Goal: Communication & Community: Answer question/provide support

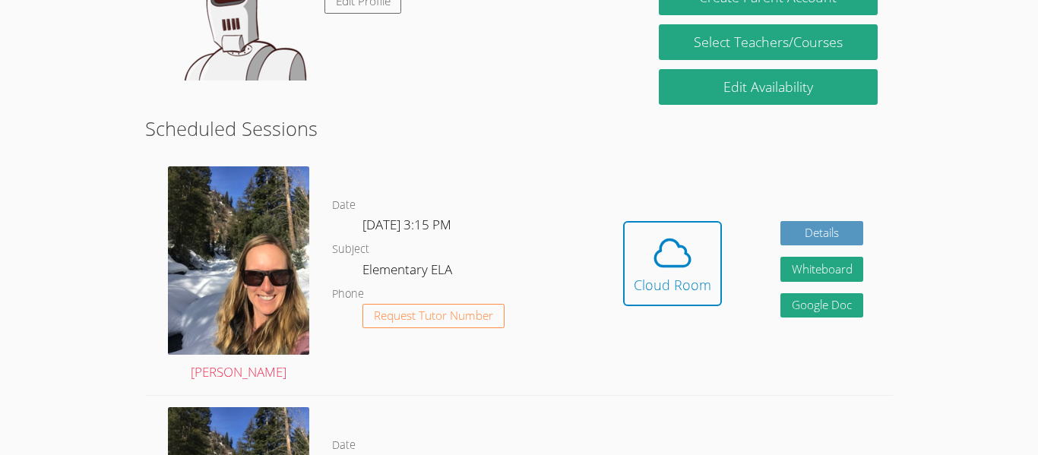
scroll to position [321, 0]
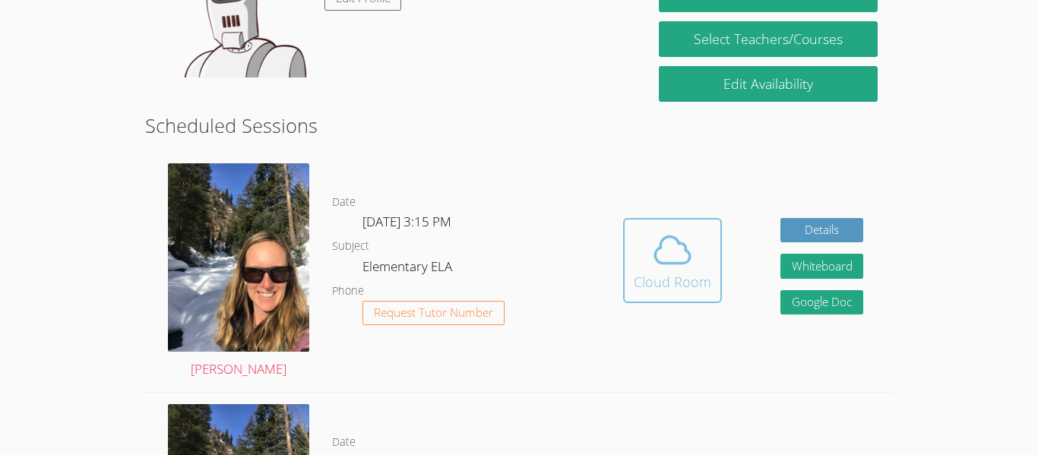
click at [643, 274] on div "Cloud Room" at bounding box center [673, 281] width 78 height 21
click at [696, 261] on span at bounding box center [673, 250] width 78 height 43
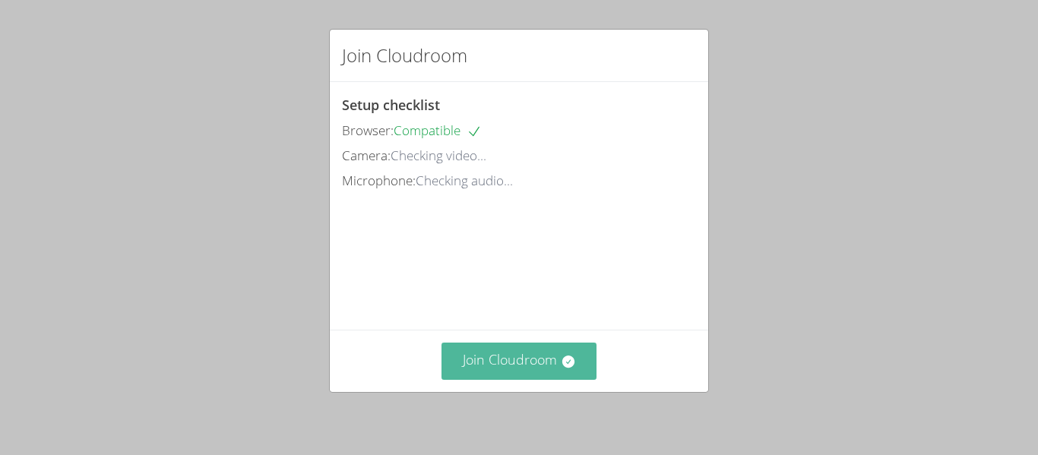
click at [501, 353] on button "Join Cloudroom" at bounding box center [520, 361] width 156 height 37
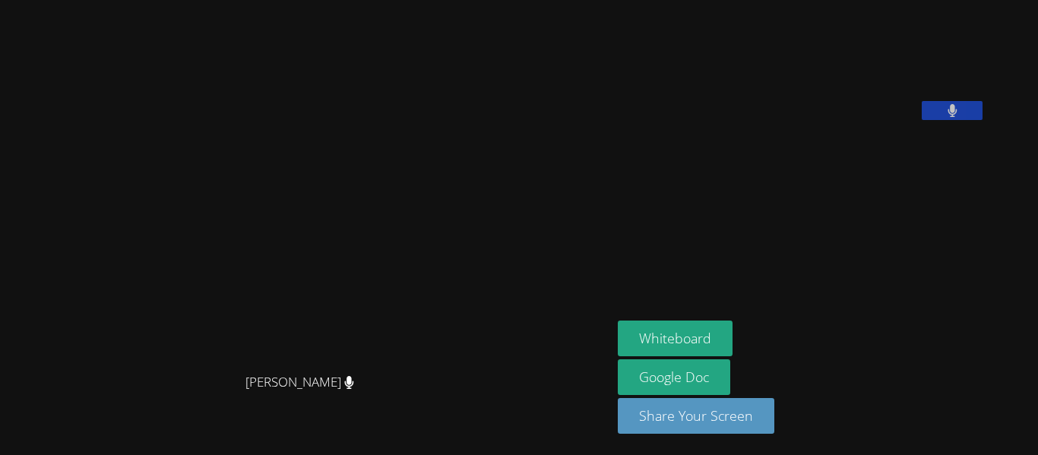
click at [393, 172] on video at bounding box center [306, 198] width 228 height 338
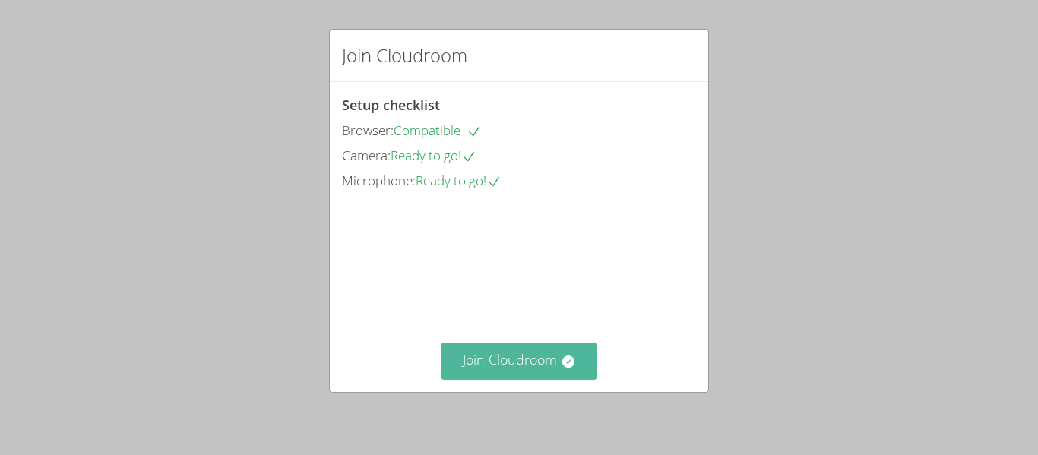
click at [525, 362] on button "Join Cloudroom" at bounding box center [520, 361] width 156 height 37
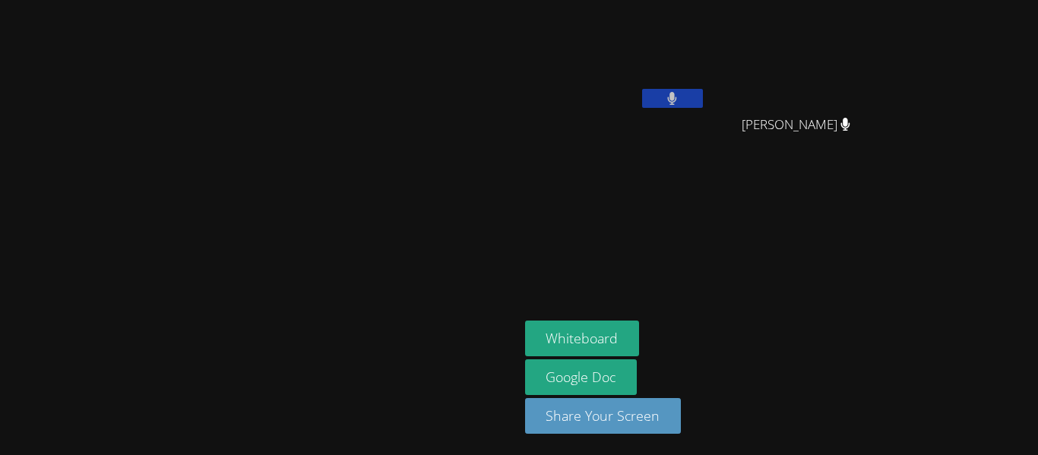
click at [373, 268] on video at bounding box center [259, 197] width 228 height 285
click at [373, 199] on video at bounding box center [259, 197] width 228 height 285
click at [328, 194] on video at bounding box center [259, 197] width 228 height 285
click at [288, 268] on video at bounding box center [259, 197] width 228 height 285
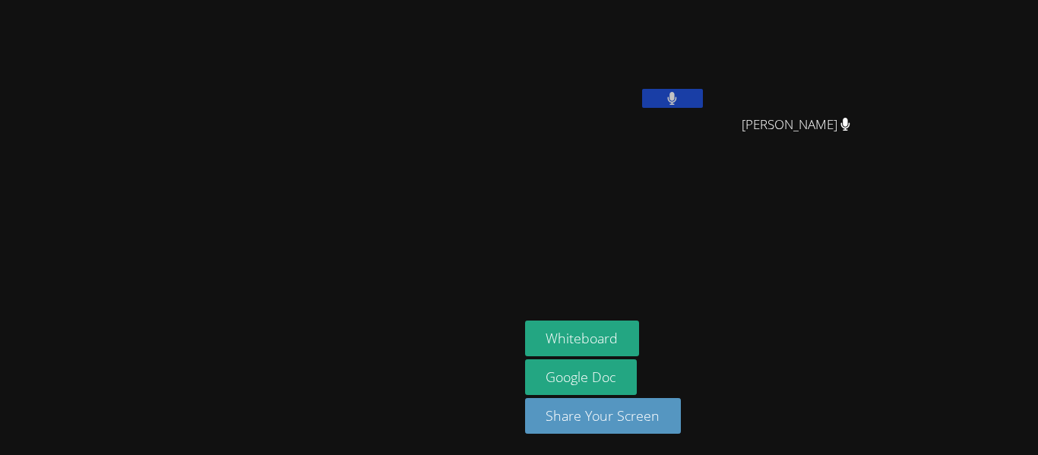
click at [145, 163] on video at bounding box center [259, 197] width 228 height 285
click at [145, 221] on video at bounding box center [259, 197] width 228 height 285
click at [145, 259] on video at bounding box center [259, 197] width 228 height 285
click at [360, 276] on video at bounding box center [259, 197] width 228 height 285
click at [373, 248] on video at bounding box center [259, 197] width 228 height 285
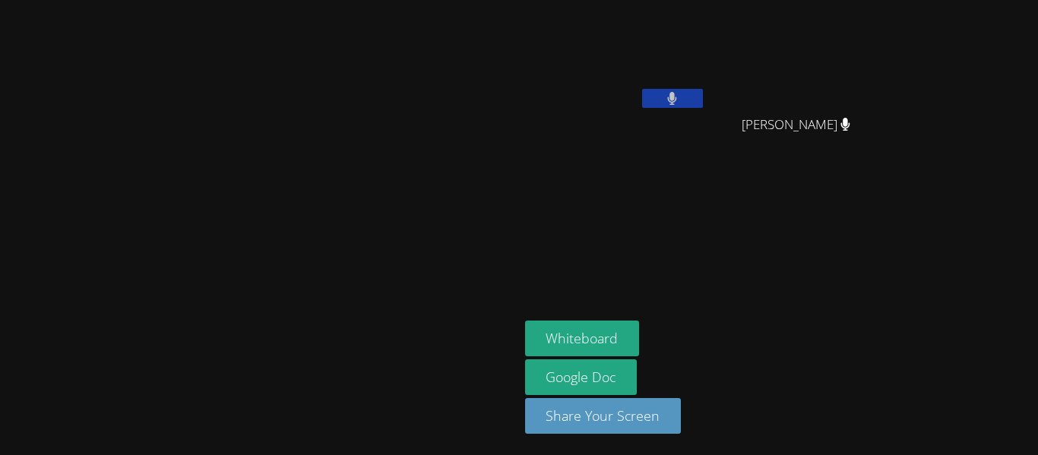
click at [373, 246] on video at bounding box center [259, 197] width 228 height 285
click at [640, 333] on button "Whiteboard" at bounding box center [582, 339] width 115 height 36
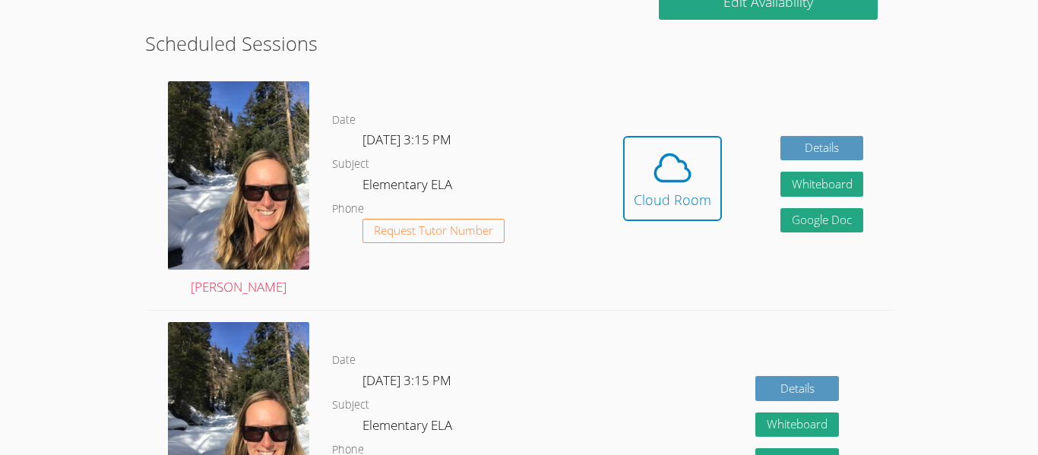
scroll to position [408, 0]
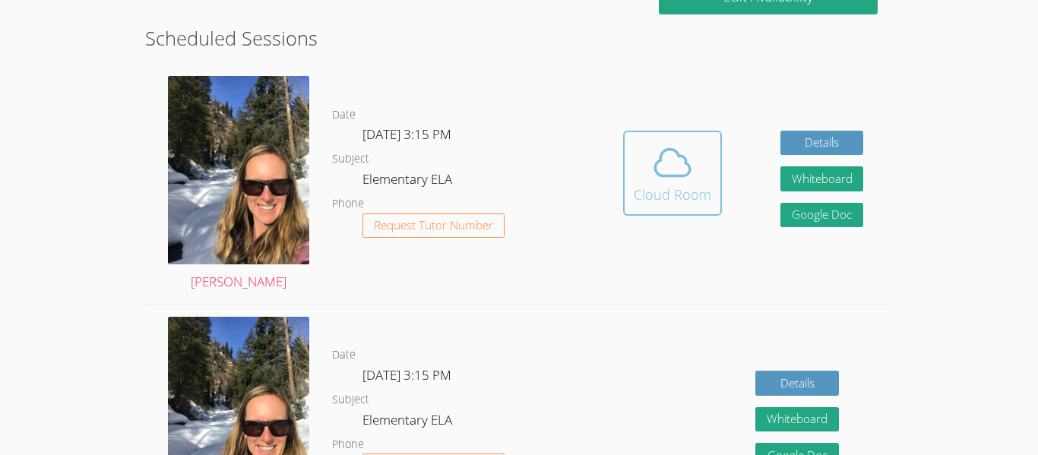
click at [672, 173] on icon at bounding box center [672, 162] width 43 height 43
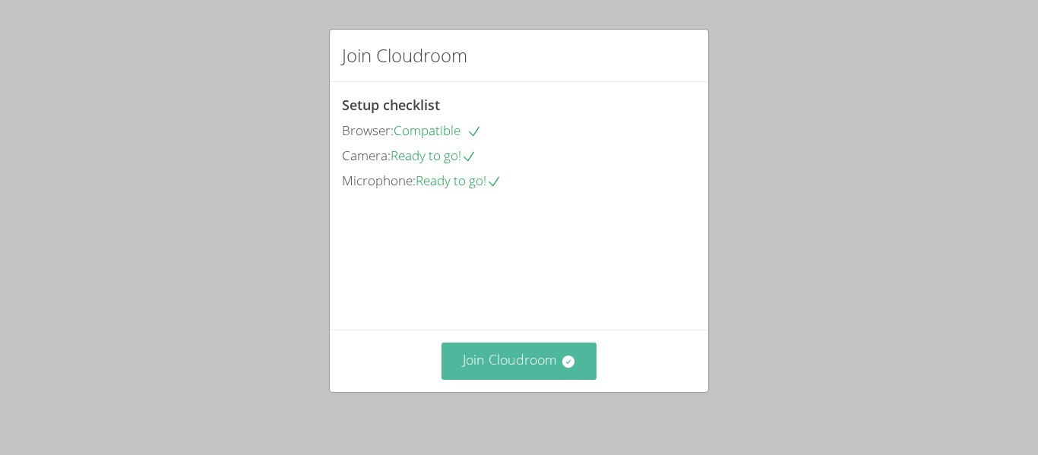
click at [531, 352] on button "Join Cloudroom" at bounding box center [520, 361] width 156 height 37
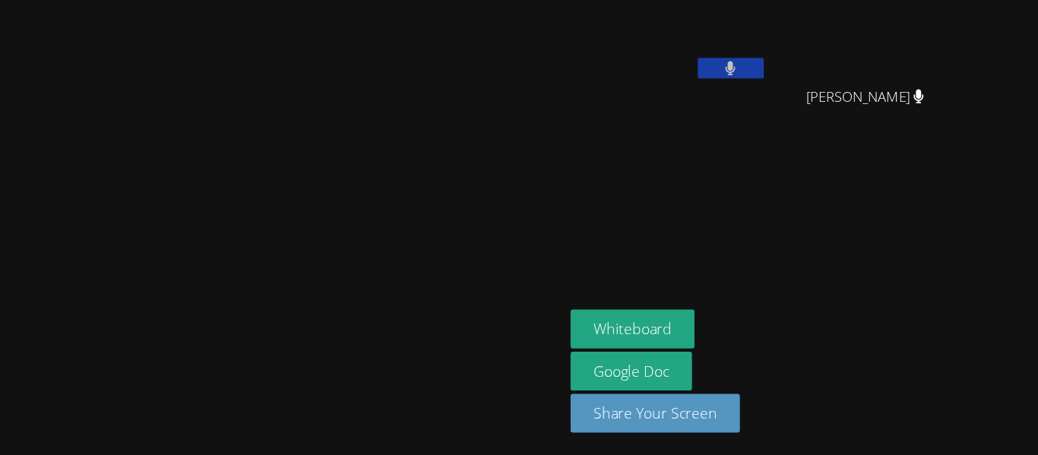
click at [145, 288] on video at bounding box center [259, 197] width 228 height 285
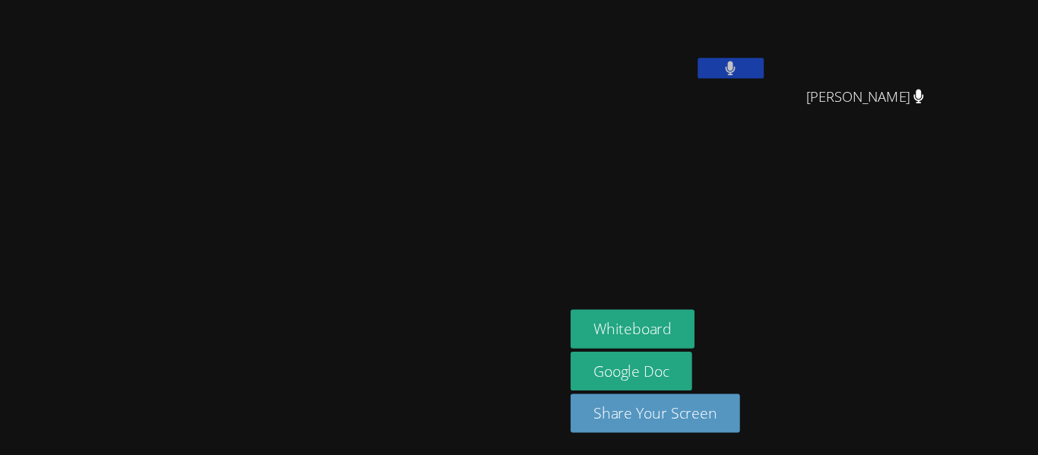
click at [145, 288] on video at bounding box center [259, 197] width 228 height 285
click at [0, 350] on main "[PERSON_NAME]" at bounding box center [259, 227] width 519 height 455
click at [195, 211] on video at bounding box center [259, 197] width 228 height 285
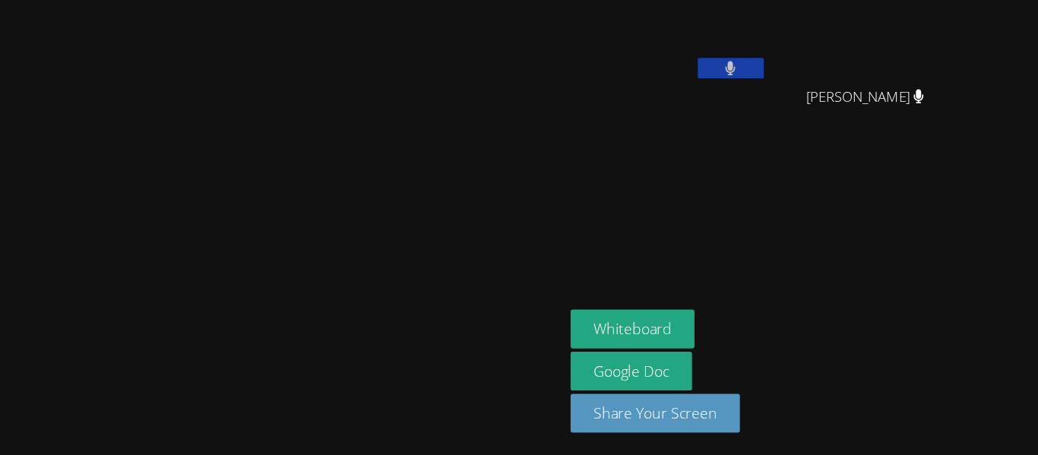
click at [195, 211] on video at bounding box center [259, 197] width 228 height 285
click at [826, 206] on aside "[PERSON_NAME] [PERSON_NAME] [PERSON_NAME] Whiteboard Google Doc Share Your Scre…" at bounding box center [709, 227] width 380 height 455
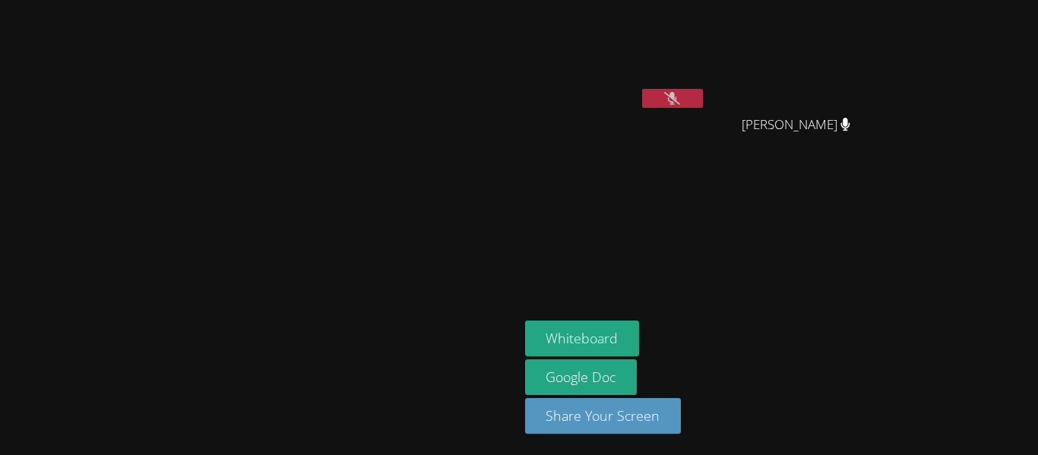
click at [680, 94] on icon at bounding box center [672, 98] width 16 height 13
click at [373, 123] on video at bounding box center [259, 197] width 228 height 285
click at [373, 68] on video at bounding box center [259, 197] width 228 height 285
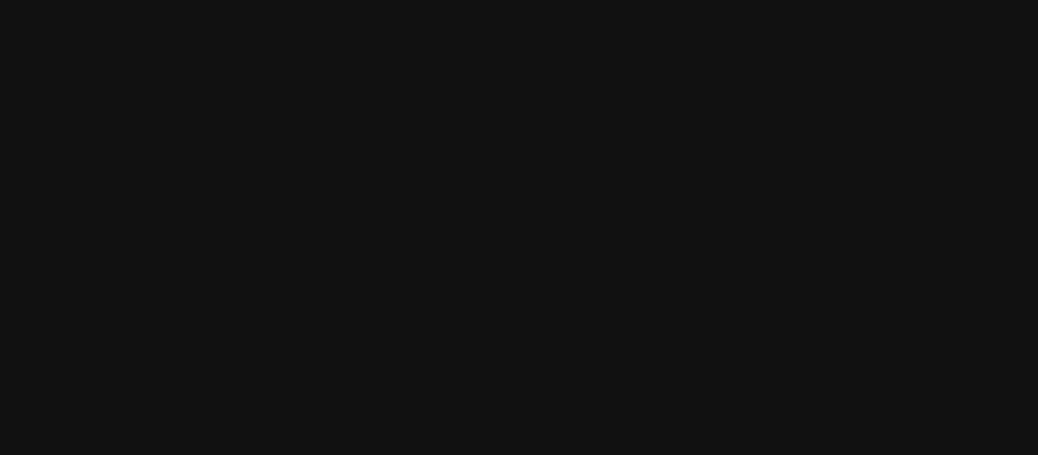
click at [360, 90] on video at bounding box center [259, 197] width 228 height 285
click at [373, 86] on video at bounding box center [259, 197] width 228 height 285
click at [360, 134] on video at bounding box center [259, 197] width 228 height 285
click at [373, 126] on video at bounding box center [259, 197] width 228 height 285
click at [373, 135] on video at bounding box center [259, 197] width 228 height 285
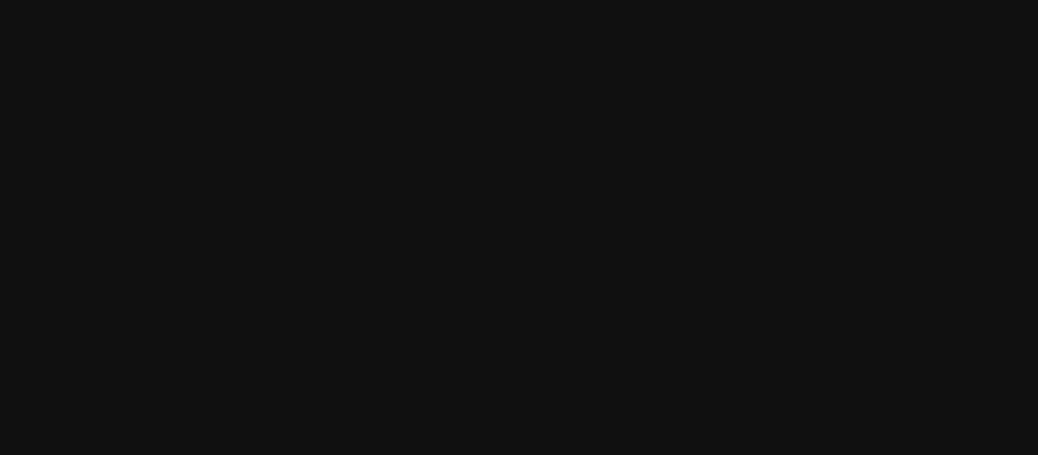
click at [373, 144] on video at bounding box center [259, 197] width 228 height 285
click at [373, 141] on video at bounding box center [259, 197] width 228 height 285
click at [373, 157] on video at bounding box center [259, 197] width 228 height 285
click at [373, 124] on video at bounding box center [259, 197] width 228 height 285
click at [373, 135] on video at bounding box center [259, 197] width 228 height 285
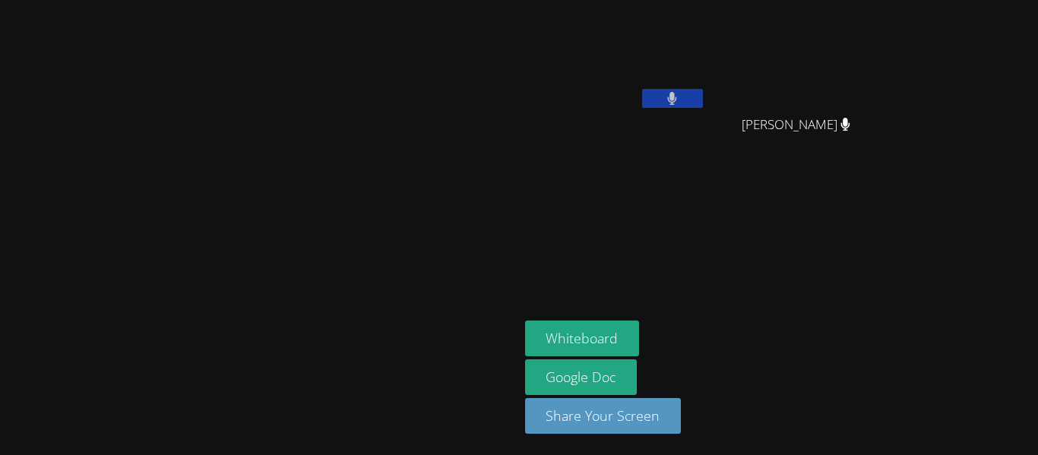
click at [513, 401] on div at bounding box center [259, 370] width 507 height 61
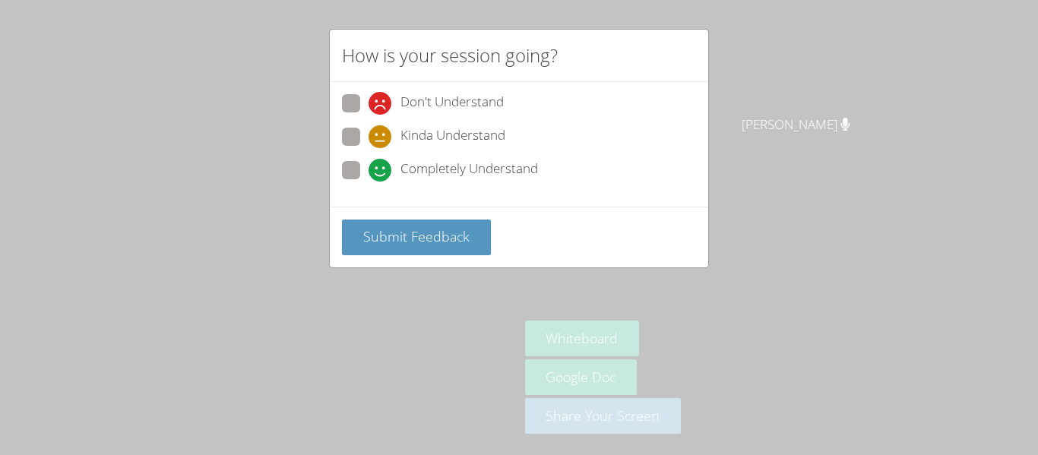
click at [818, 220] on div "How is your session going? Don't Understand Kinda Understand Completely Underst…" at bounding box center [519, 227] width 1038 height 455
click at [453, 235] on span "Submit Feedback" at bounding box center [416, 236] width 106 height 18
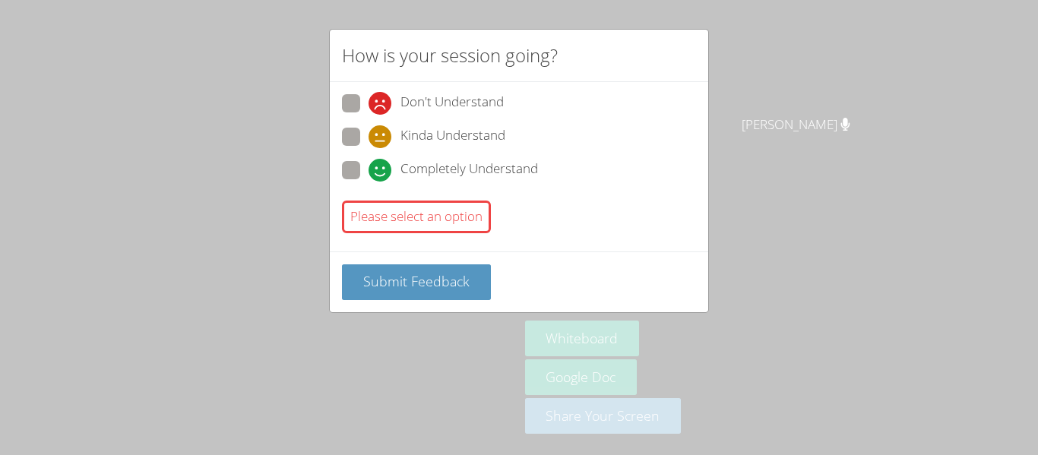
click at [879, 293] on div "How is your session going? Don't Understand Kinda Understand Completely Underst…" at bounding box center [519, 227] width 1038 height 455
click at [850, 276] on div "How is your session going? Don't Understand Kinda Understand Completely Underst…" at bounding box center [519, 227] width 1038 height 455
click at [847, 284] on div "How is your session going? Don't Understand Kinda Understand Completely Underst…" at bounding box center [519, 227] width 1038 height 455
click at [832, 262] on div "How is your session going? Don't Understand Kinda Understand Completely Underst…" at bounding box center [519, 227] width 1038 height 455
click at [435, 414] on div "How is your session going? Don't Understand Kinda Understand Completely Underst…" at bounding box center [519, 227] width 1038 height 455
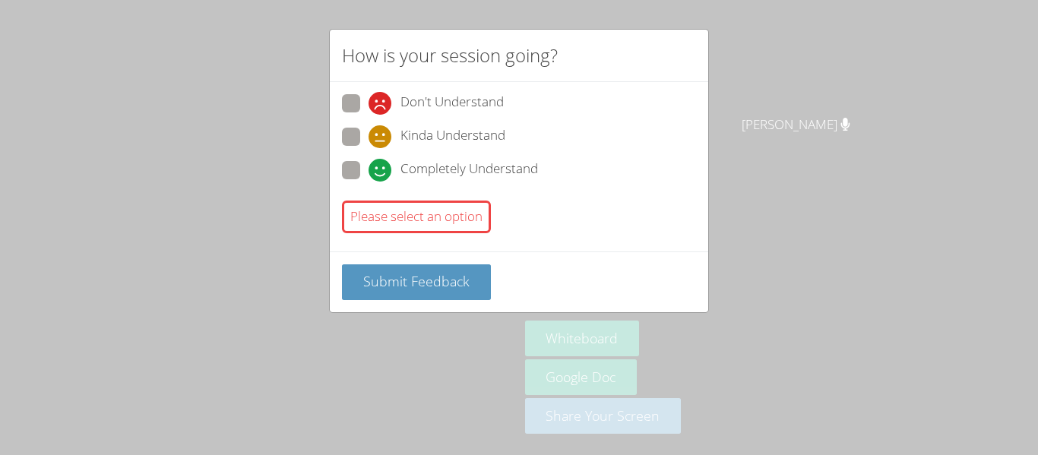
click at [395, 384] on div "How is your session going? Don't Understand Kinda Understand Completely Underst…" at bounding box center [519, 227] width 1038 height 455
click at [372, 177] on icon at bounding box center [380, 170] width 23 height 23
click at [372, 174] on input "Completely Understand" at bounding box center [375, 167] width 13 height 13
radio input "true"
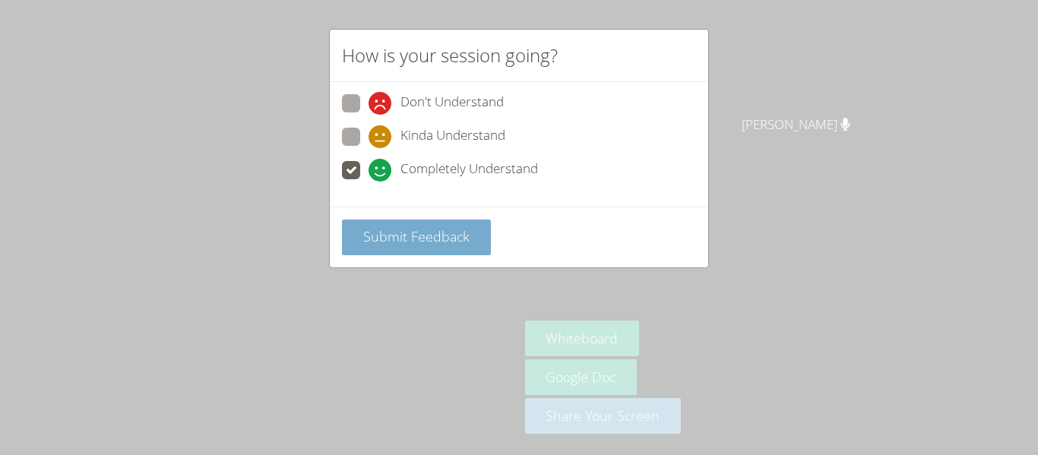
click at [422, 241] on span "Submit Feedback" at bounding box center [416, 236] width 106 height 18
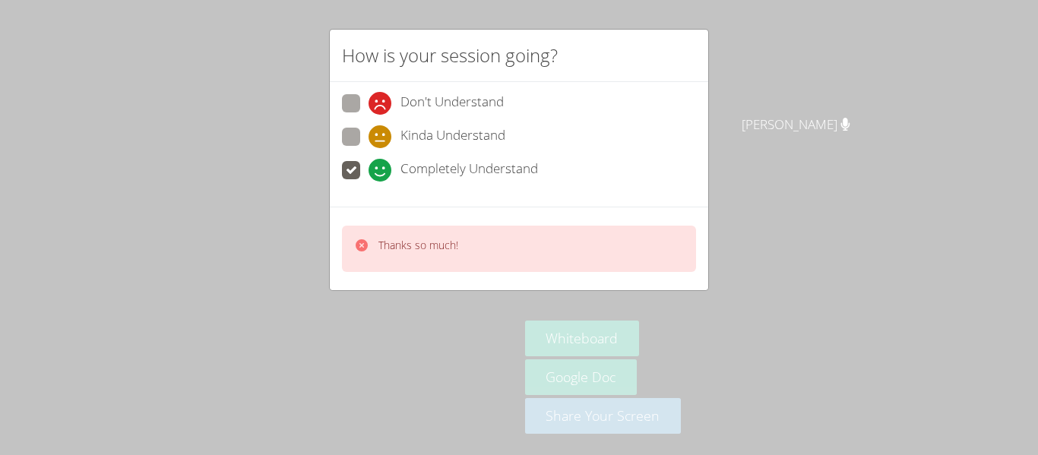
click at [796, 249] on div "How is your session going? Don't Understand Kinda Understand Completely Underst…" at bounding box center [519, 227] width 1038 height 455
click at [684, 236] on div "Thanks so much!" at bounding box center [519, 249] width 354 height 46
click at [664, 262] on div "Thanks so much!" at bounding box center [519, 249] width 354 height 46
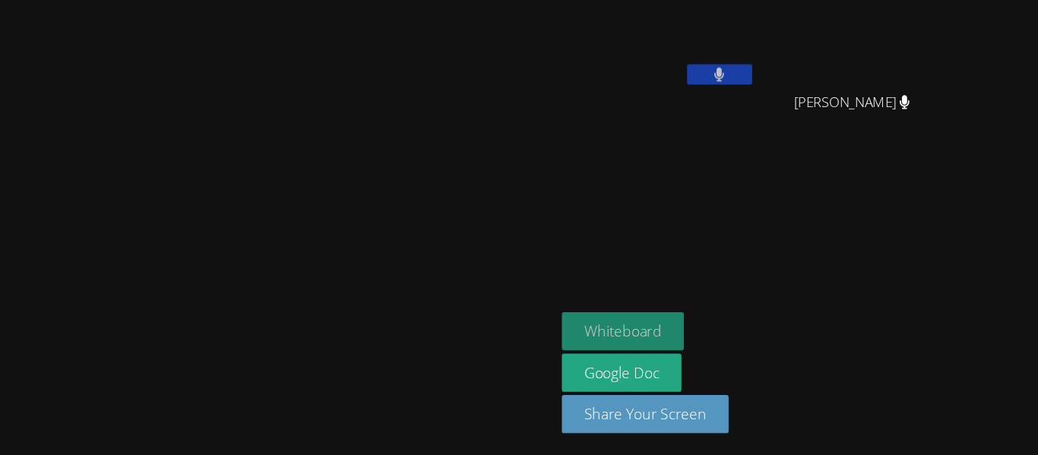
click at [640, 322] on button "Whiteboard" at bounding box center [582, 339] width 115 height 36
